Goal: Information Seeking & Learning: Understand process/instructions

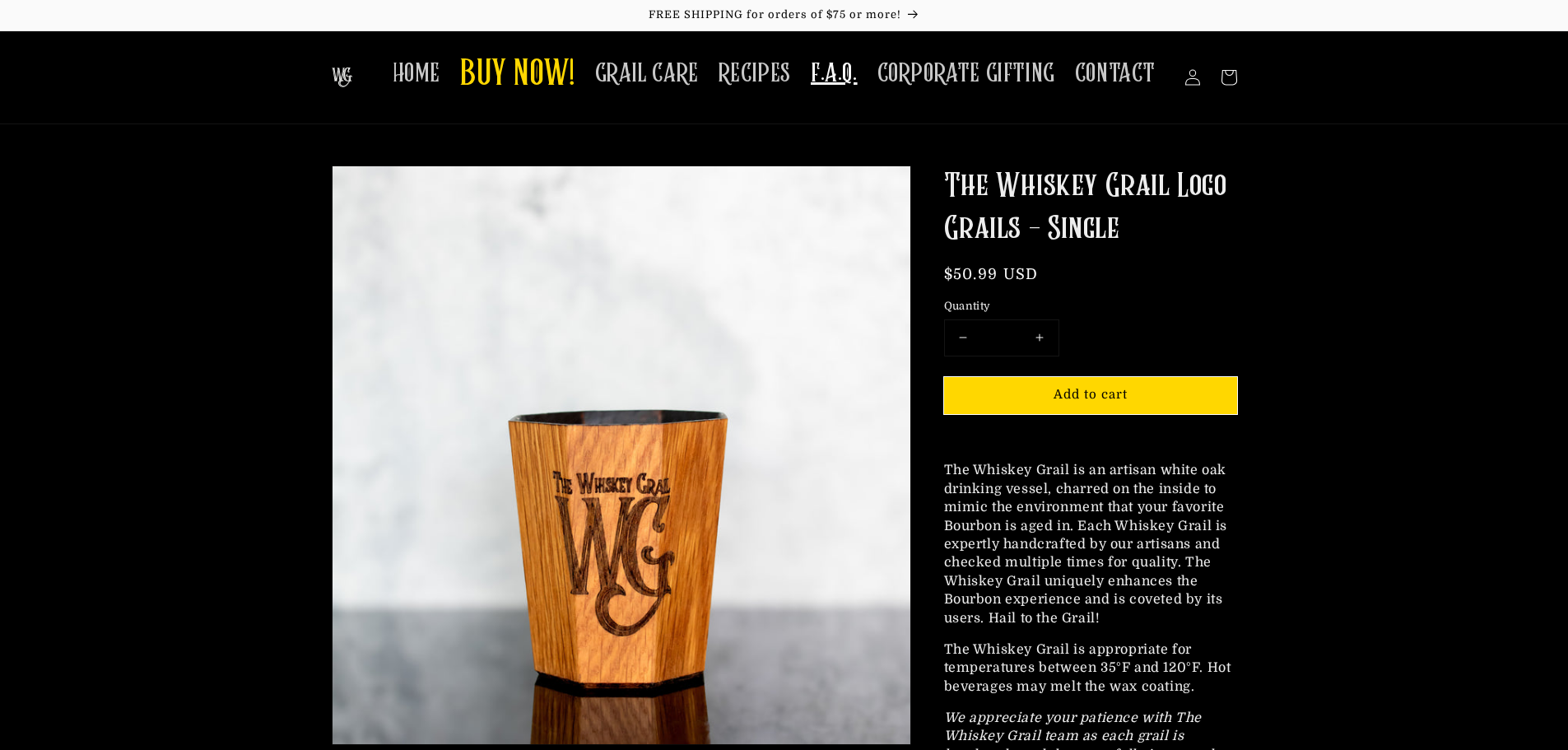
click at [840, 63] on span "F.A.Q." at bounding box center [834, 73] width 47 height 32
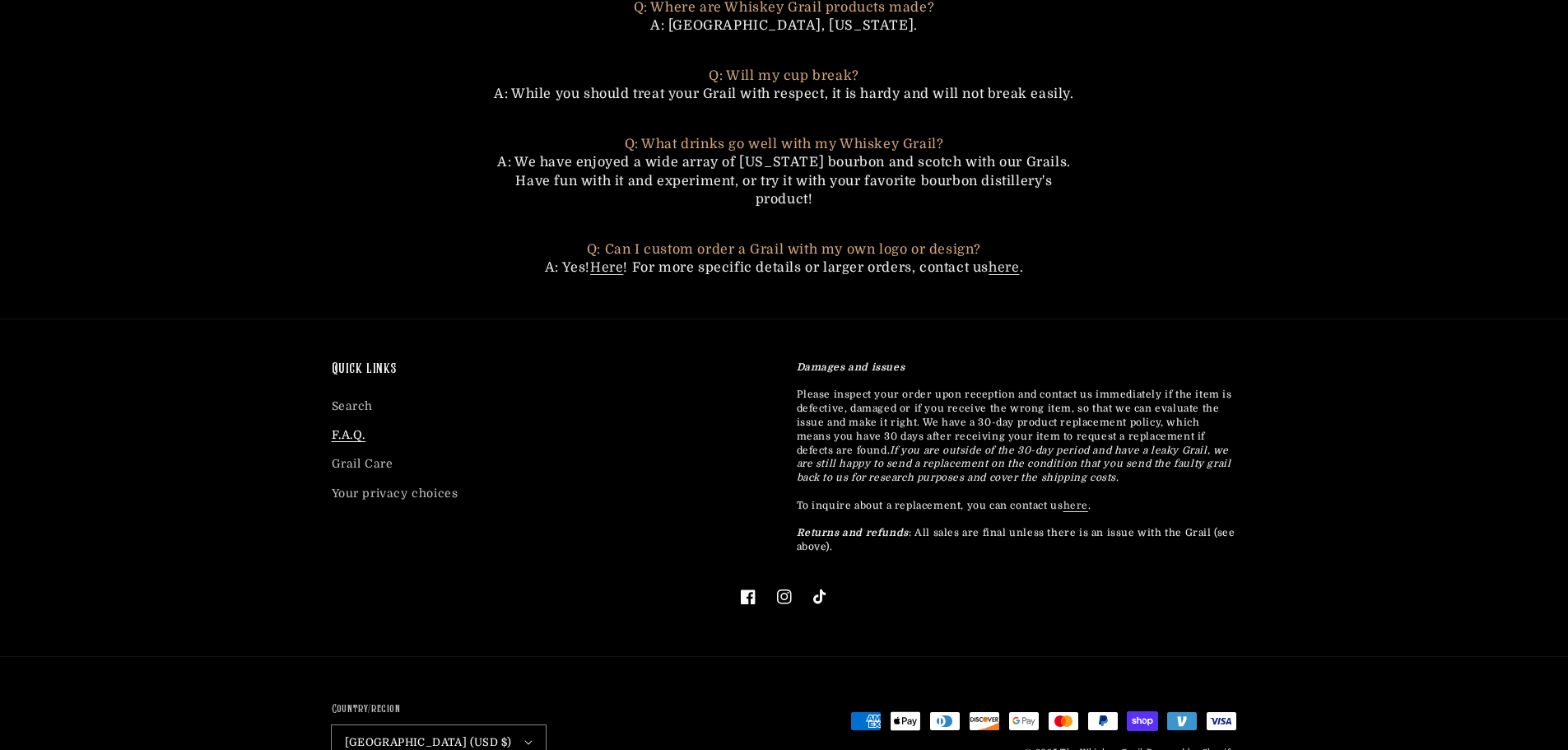
scroll to position [1225, 0]
